Goal: Navigation & Orientation: Find specific page/section

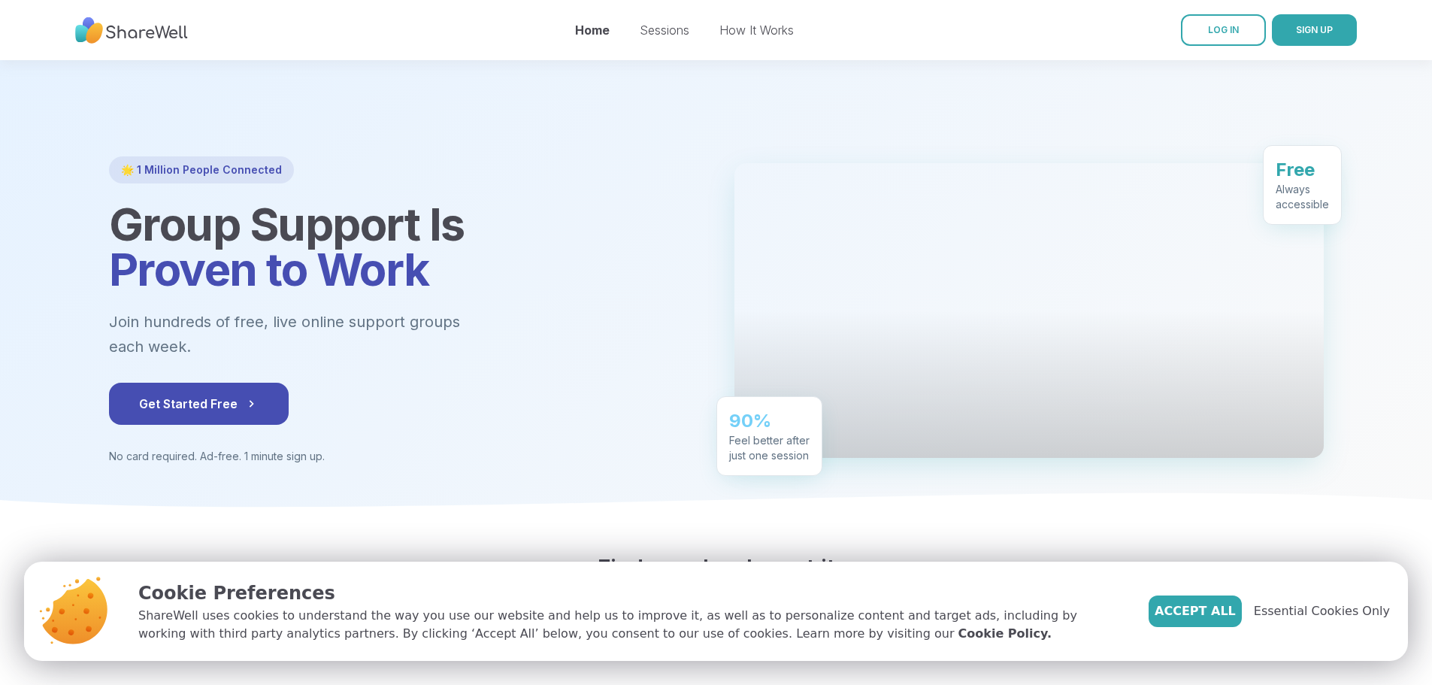
drag, startPoint x: 713, startPoint y: 64, endPoint x: 801, endPoint y: 35, distance: 93.2
click at [810, 35] on nav "Home Sessions How It Works LOG IN SIGN UP" at bounding box center [716, 30] width 1432 height 60
click at [763, 36] on link "How It Works" at bounding box center [757, 30] width 74 height 15
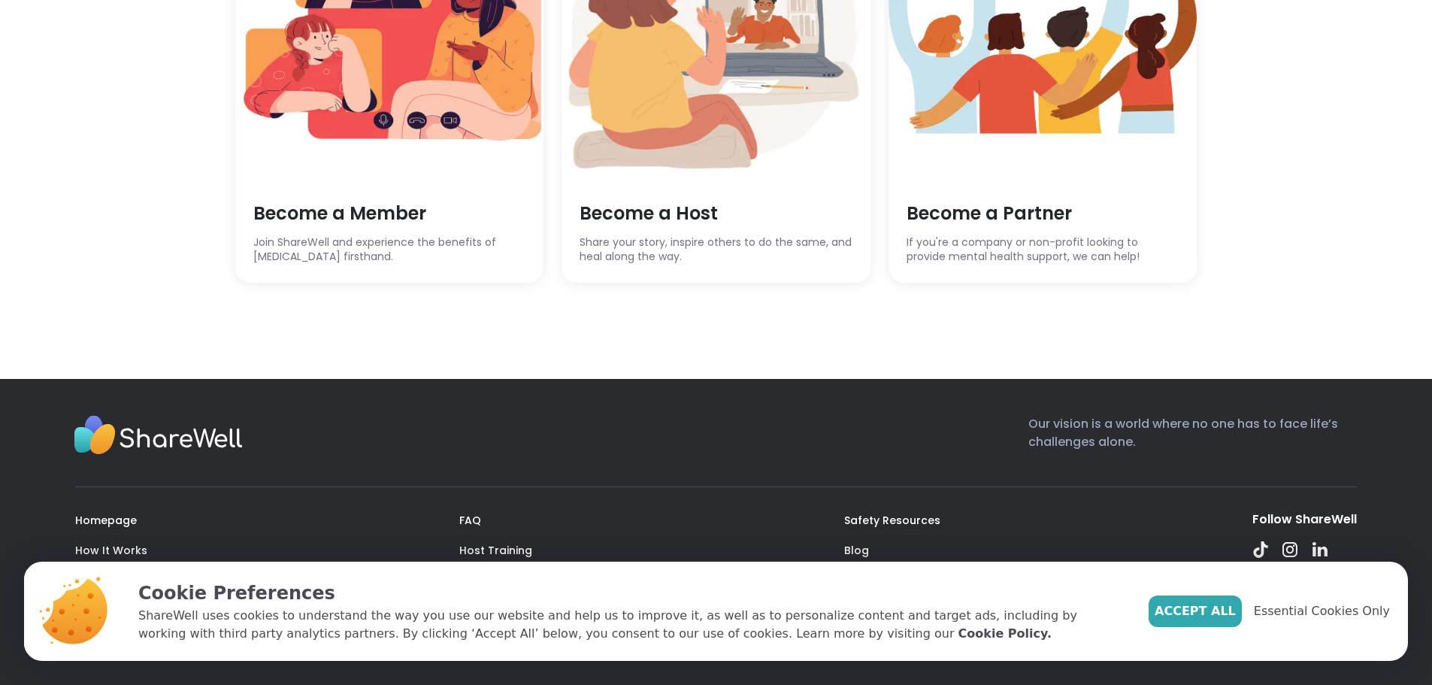
scroll to position [4352, 0]
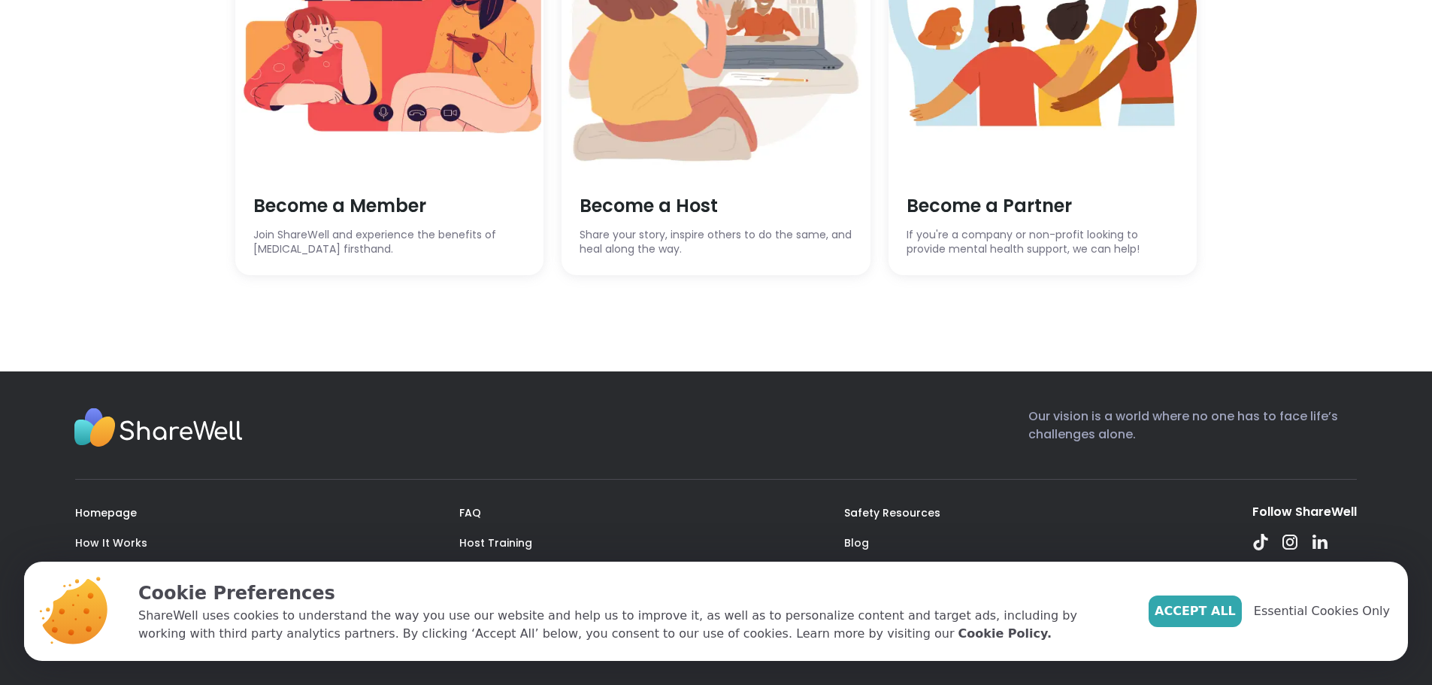
click at [1227, 616] on span "Accept All" at bounding box center [1195, 611] width 81 height 18
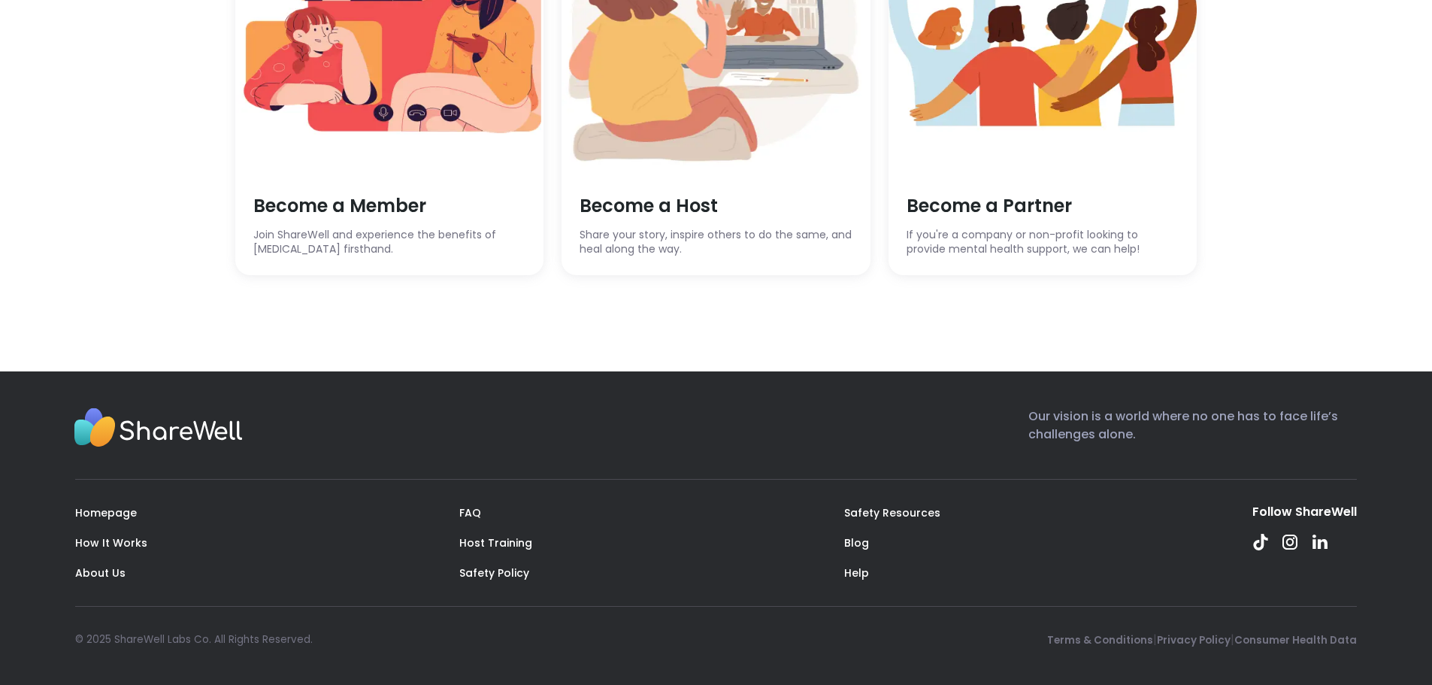
click at [87, 574] on link "About Us" at bounding box center [100, 572] width 50 height 15
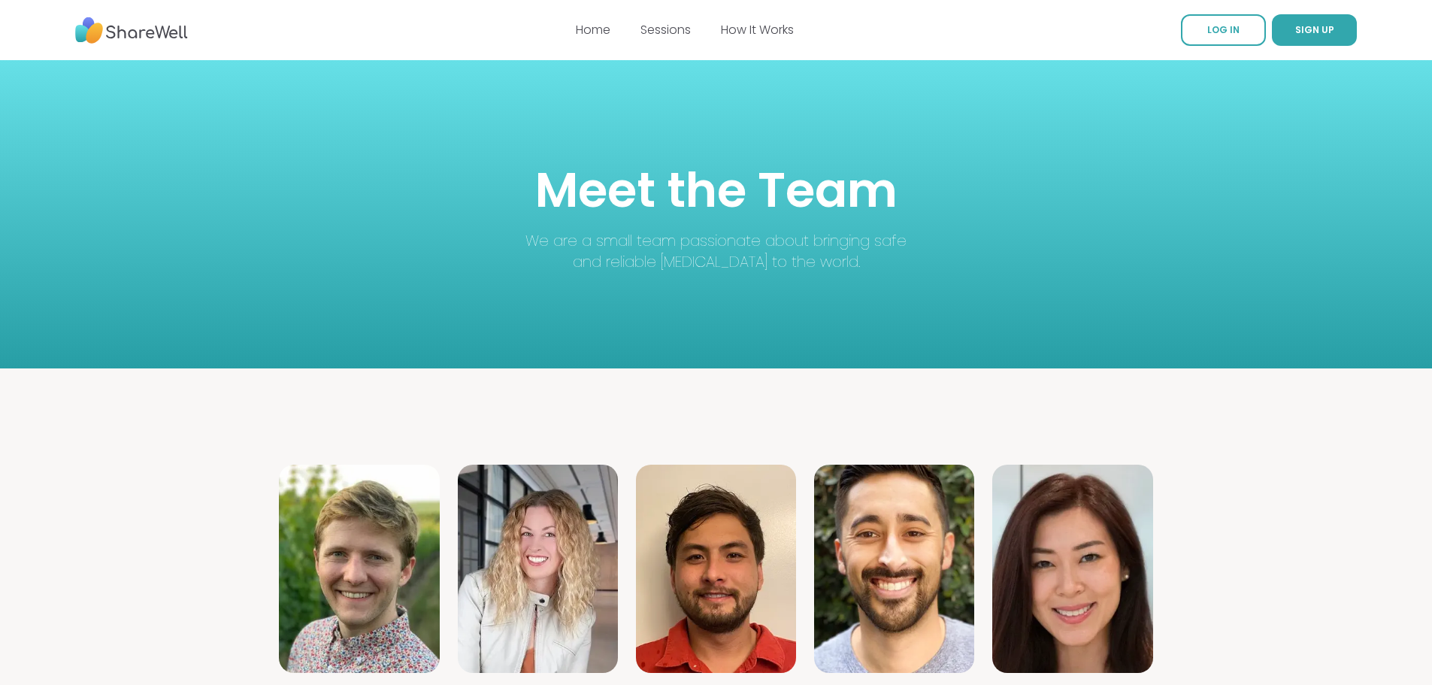
click at [677, 35] on link "Sessions" at bounding box center [666, 29] width 50 height 17
